Goal: Task Accomplishment & Management: Complete application form

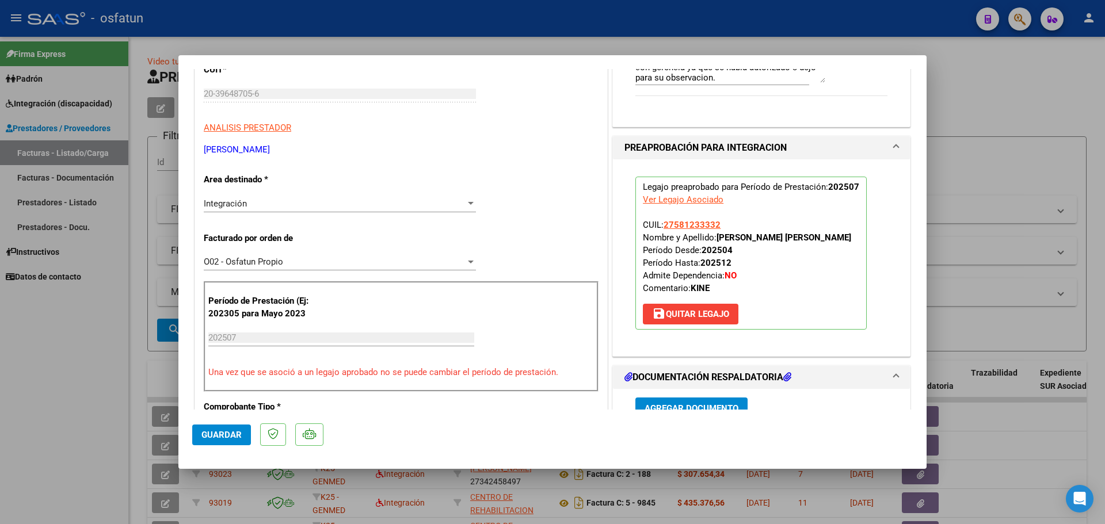
scroll to position [115, 0]
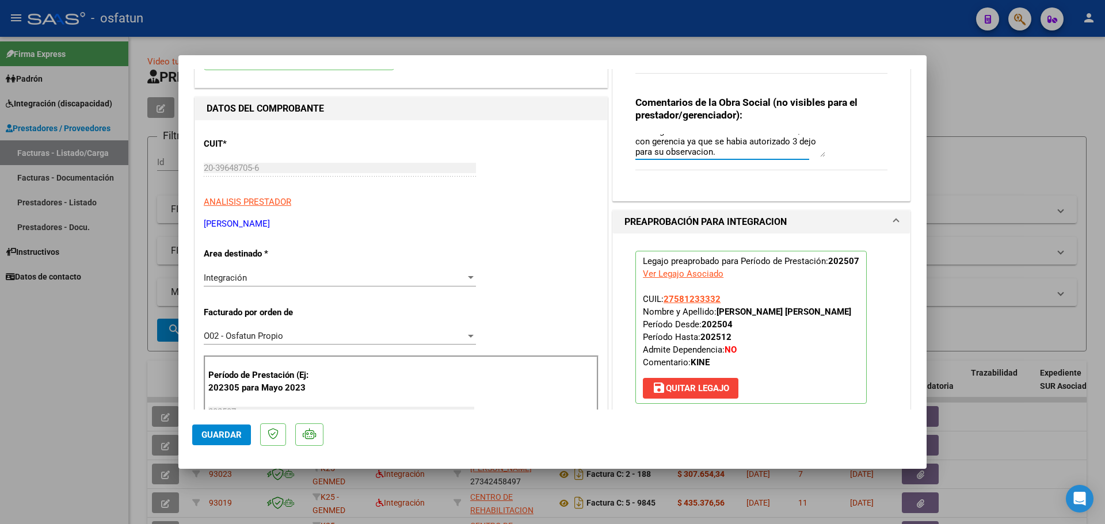
click at [733, 151] on textarea "Se carga FACT-con 5 sesiones semanales / ver con gerencia ya que se habia autor…" at bounding box center [730, 145] width 190 height 23
type textarea "S"
click at [217, 441] on button "Guardar" at bounding box center [221, 435] width 59 height 21
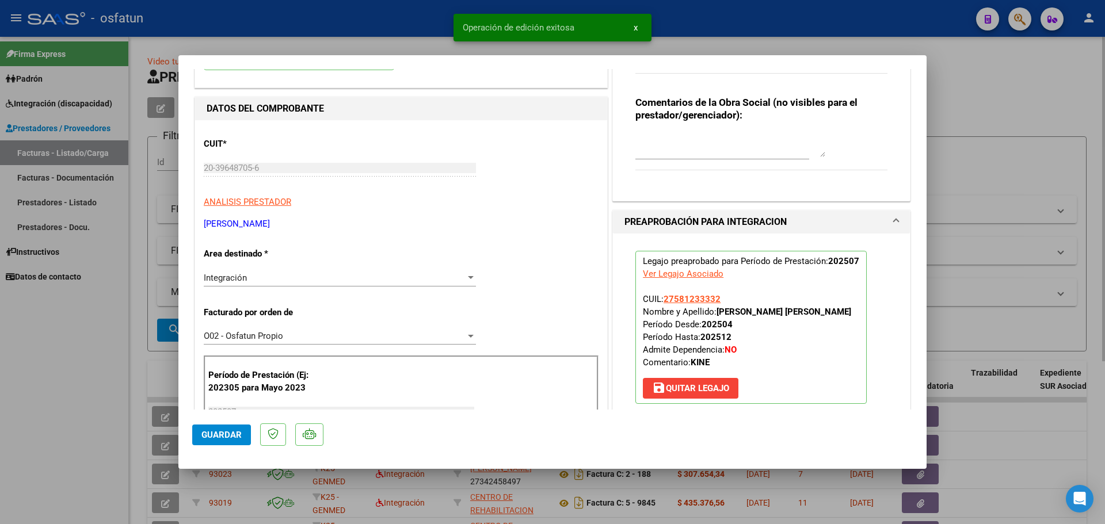
drag, startPoint x: 974, startPoint y: 182, endPoint x: 981, endPoint y: 178, distance: 8.0
click at [974, 181] on div at bounding box center [552, 262] width 1105 height 524
type input "$ 0,00"
